Goal: Task Accomplishment & Management: Use online tool/utility

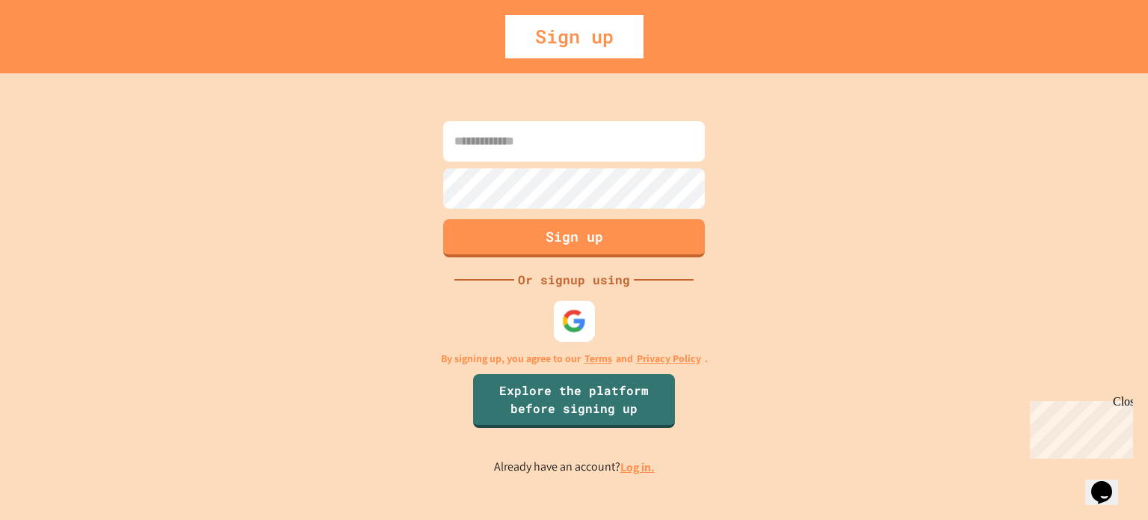
click at [567, 316] on img at bounding box center [574, 320] width 25 height 25
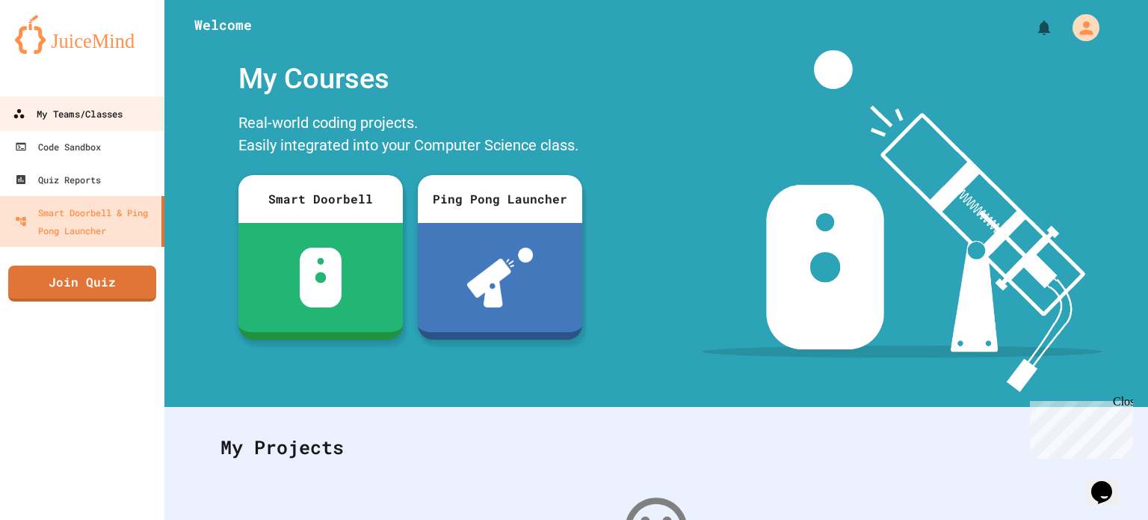
click at [77, 117] on div "My Teams/Classes" at bounding box center [68, 114] width 110 height 19
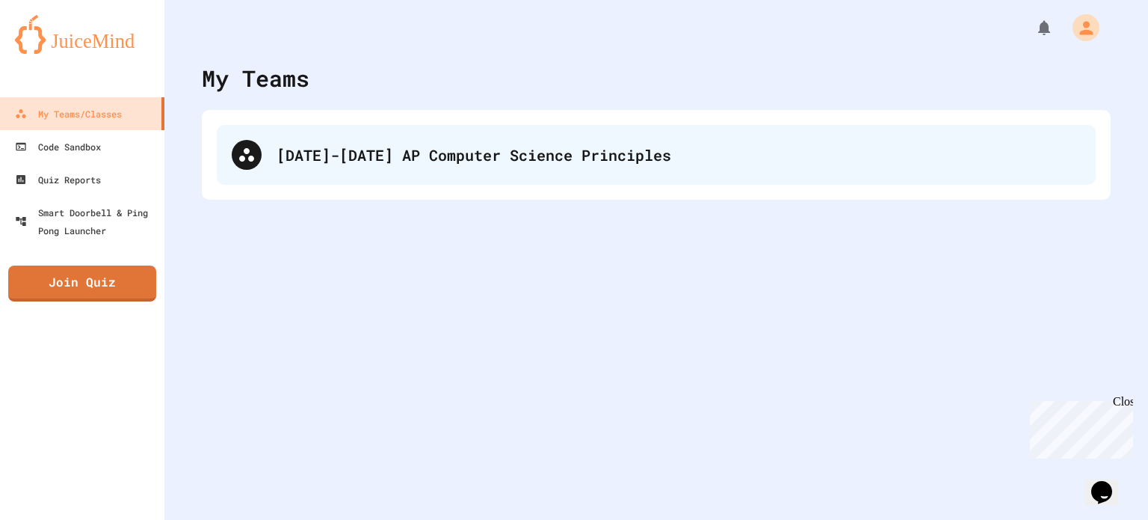
click at [344, 171] on div "[DATE]-[DATE] AP Computer Science Principles" at bounding box center [656, 155] width 879 height 60
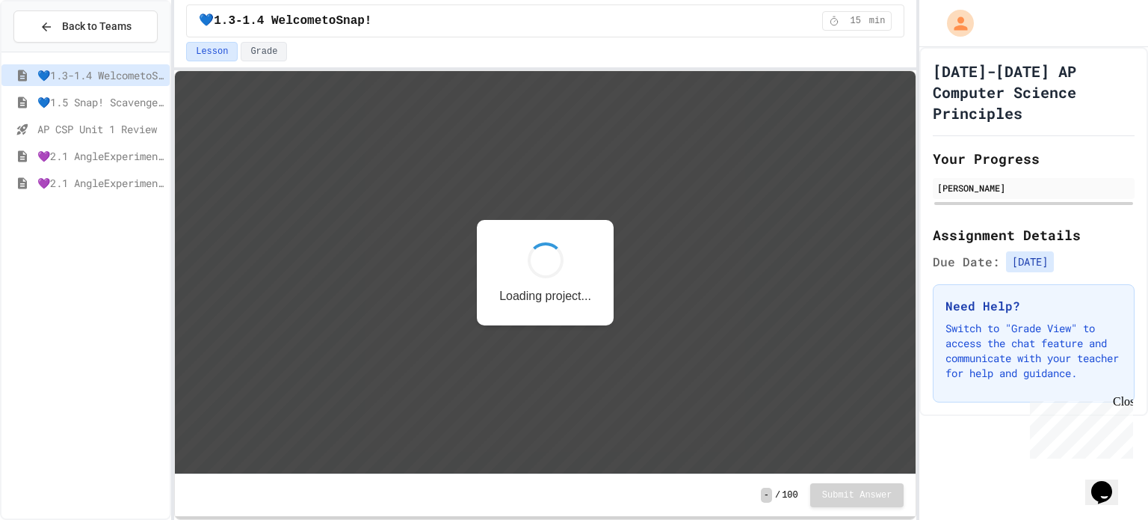
scroll to position [1, 0]
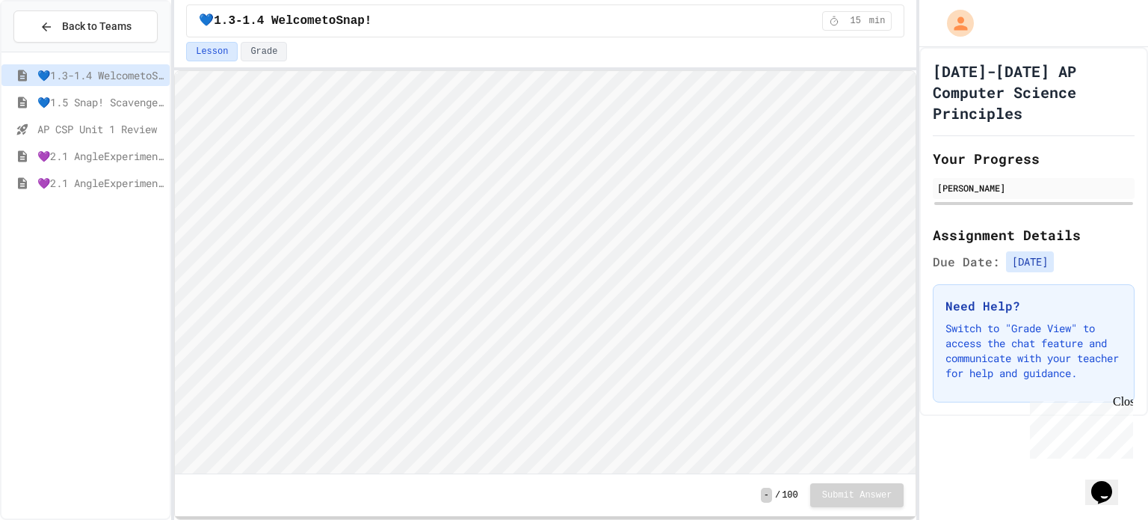
click at [50, 158] on span "💜2.1 AngleExperiments1" at bounding box center [100, 156] width 126 height 16
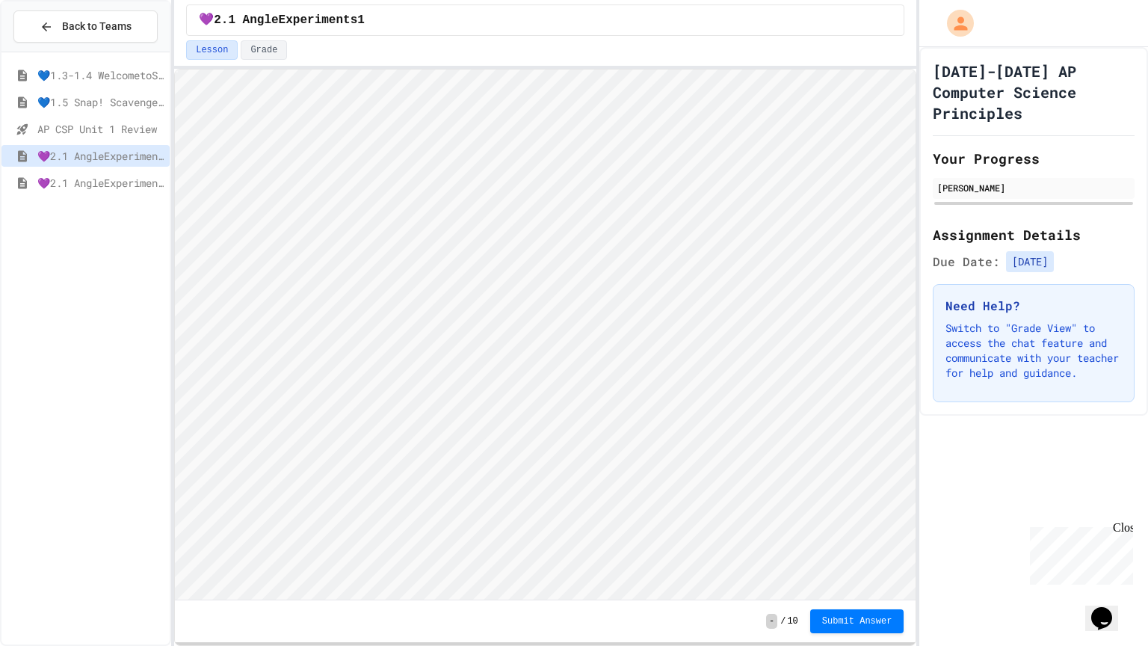
scroll to position [1, 0]
click at [79, 158] on span "💜2.1 AngleExperiments1" at bounding box center [100, 156] width 126 height 16
click at [67, 387] on div at bounding box center [574, 323] width 1148 height 646
click at [946, 178] on div "[PERSON_NAME]" at bounding box center [1034, 192] width 202 height 28
click at [265, 52] on button "Grade" at bounding box center [264, 49] width 46 height 19
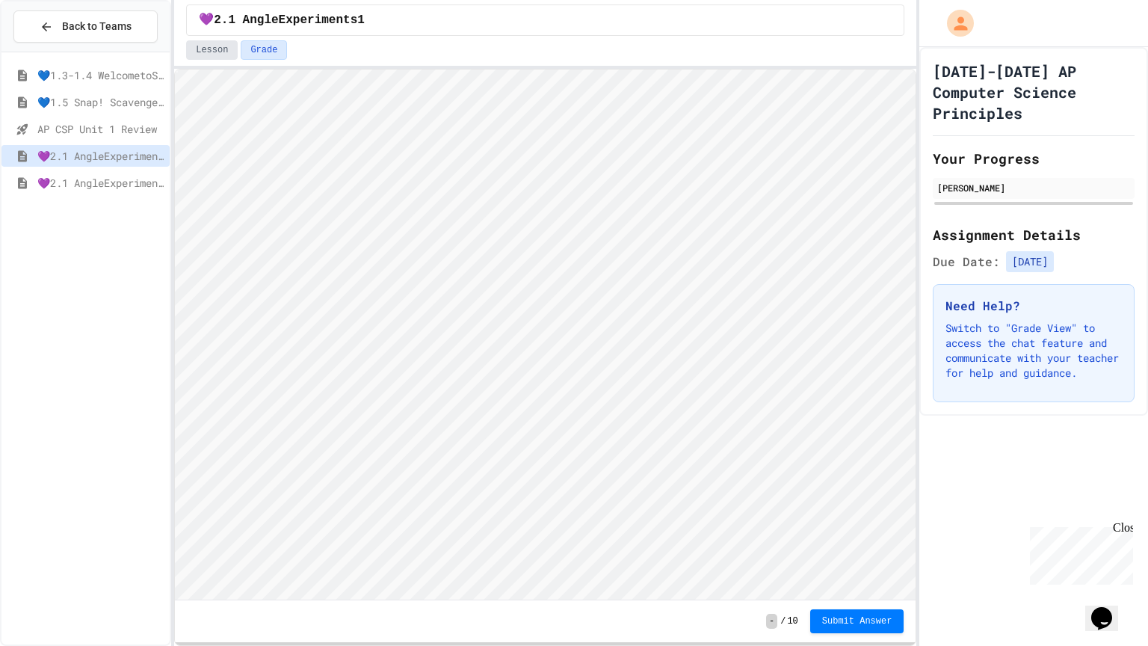
click at [220, 49] on button "Lesson" at bounding box center [212, 49] width 52 height 19
click at [816, 519] on button "Submit Answer" at bounding box center [857, 621] width 94 height 24
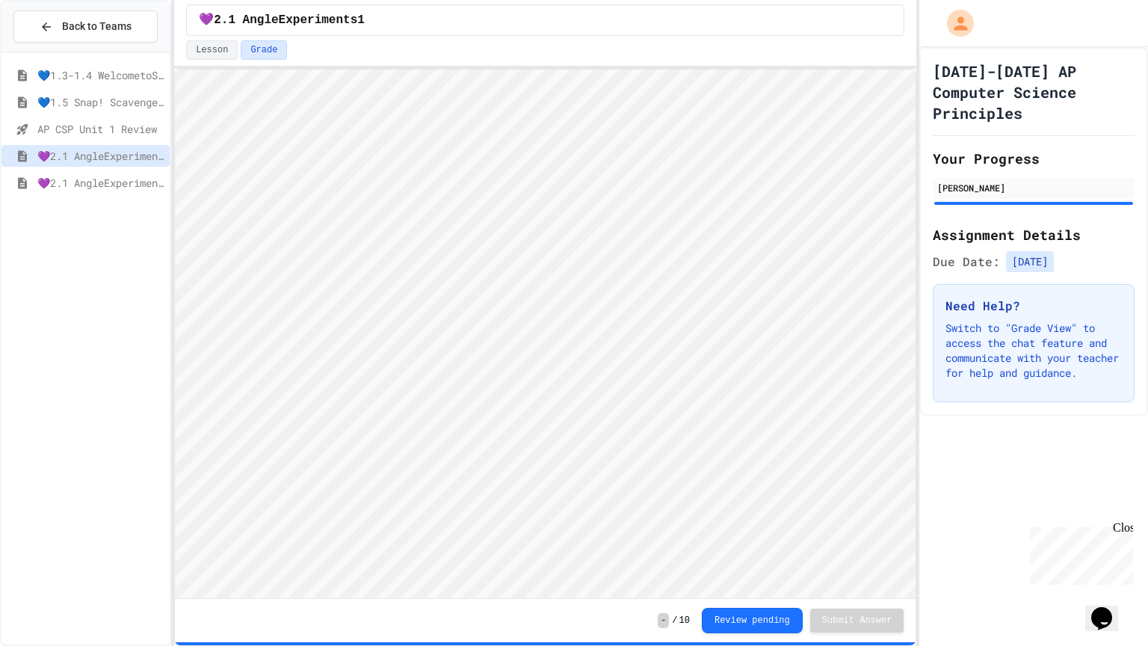
click at [1124, 519] on iframe at bounding box center [1078, 553] width 109 height 64
click at [1123, 519] on div "Close" at bounding box center [1122, 530] width 19 height 19
click at [79, 189] on div "💜2.1 AngleExperiments2" at bounding box center [85, 183] width 168 height 22
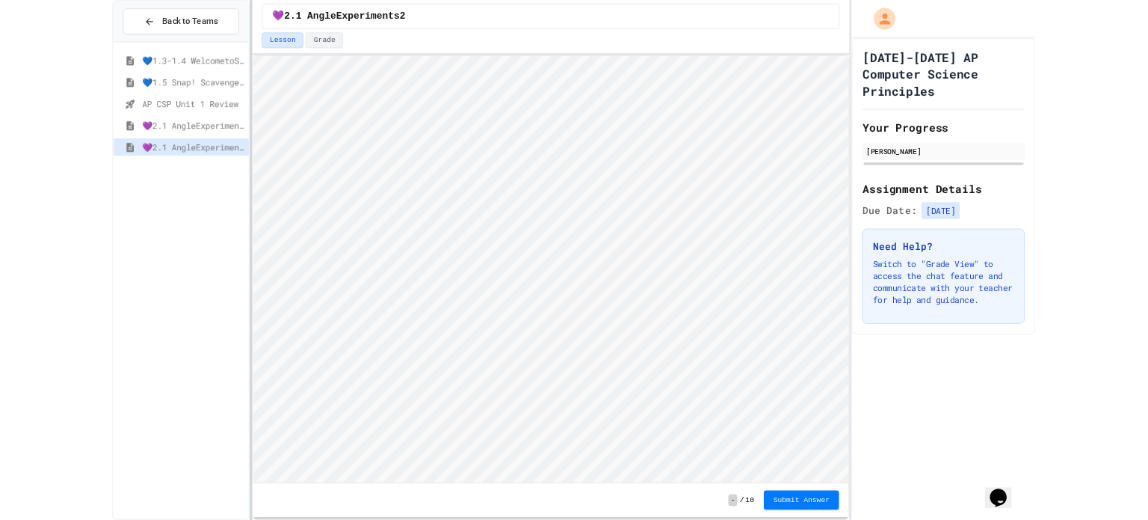
scroll to position [1, 0]
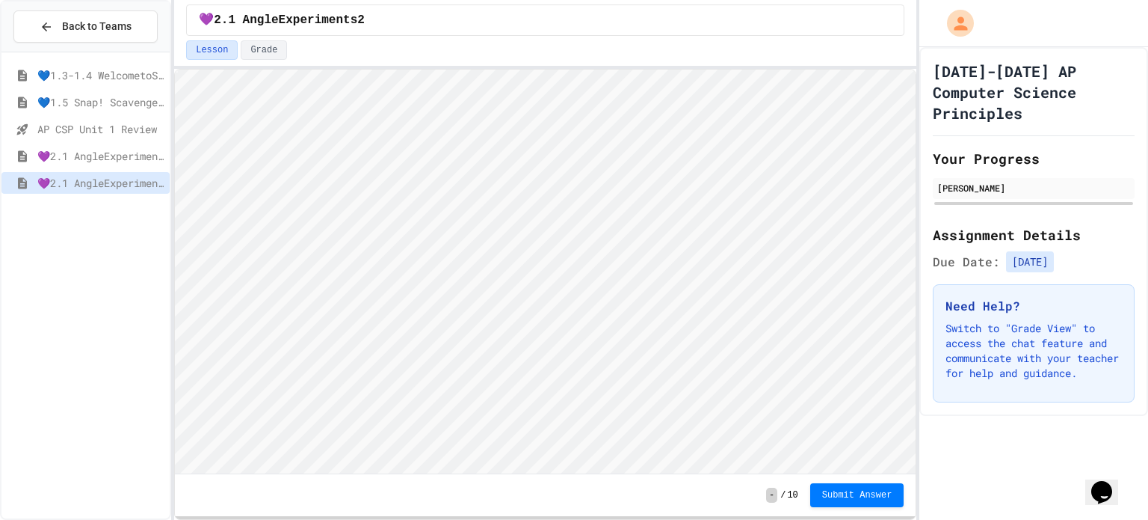
type textarea "*"
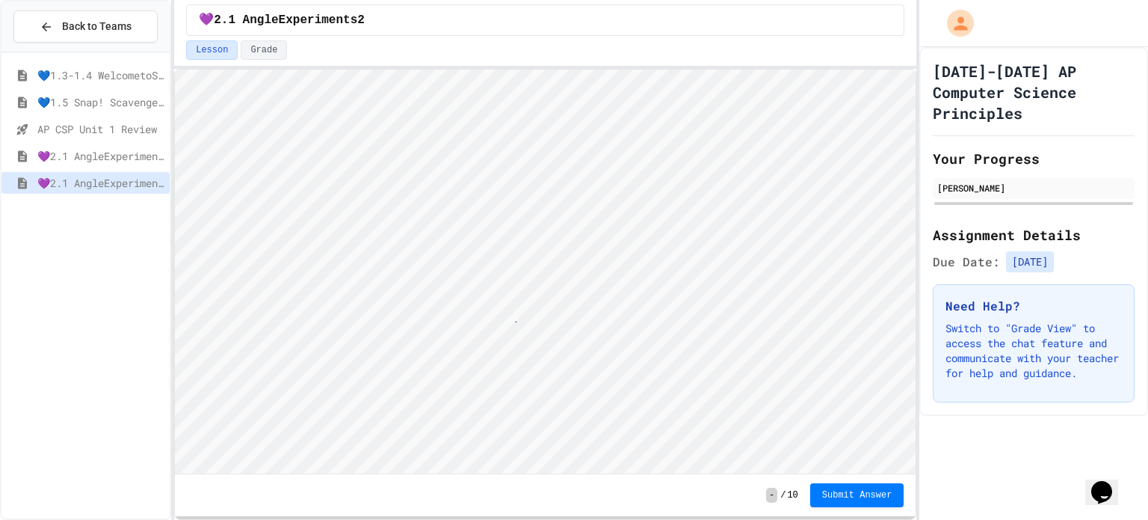
scroll to position [1, 7]
type textarea "**"
type textarea "*"
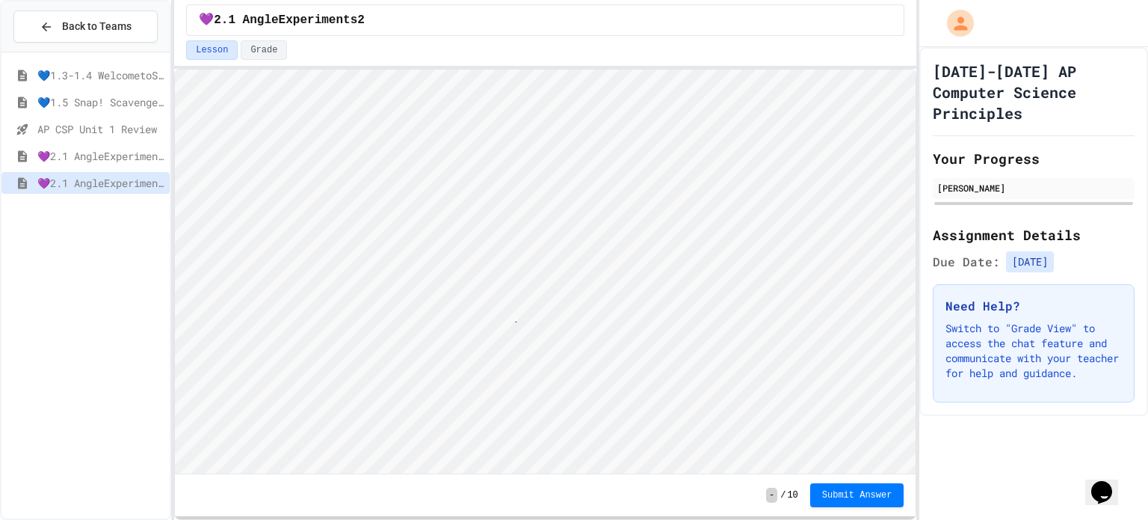
scroll to position [1, 0]
type textarea "*"
click at [848, 501] on button "Submit Answer" at bounding box center [857, 493] width 94 height 24
